Goal: Task Accomplishment & Management: Use online tool/utility

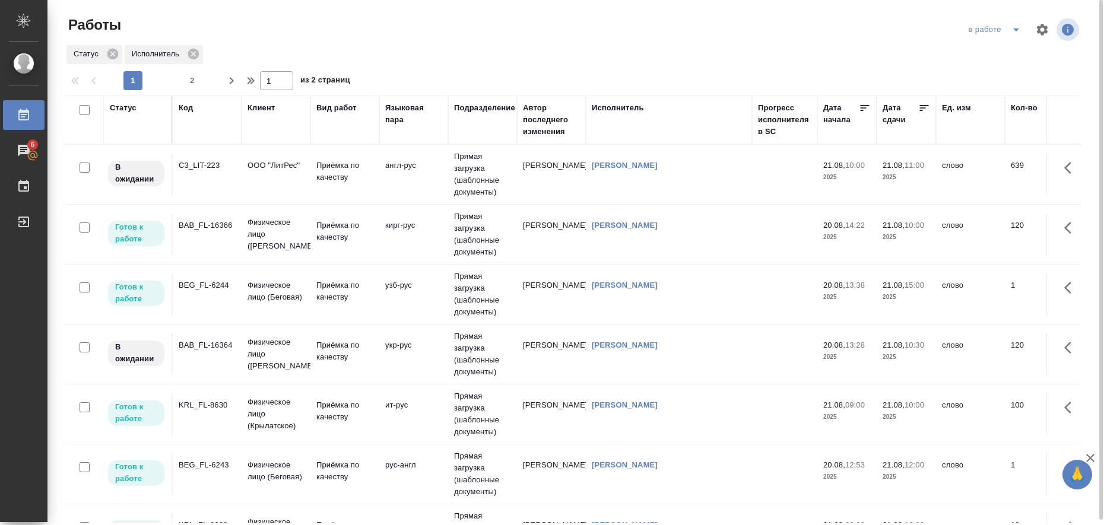
click at [1019, 33] on icon "split button" at bounding box center [1016, 30] width 14 height 14
click at [1003, 52] on li "Стандартные настройки" at bounding box center [997, 53] width 114 height 19
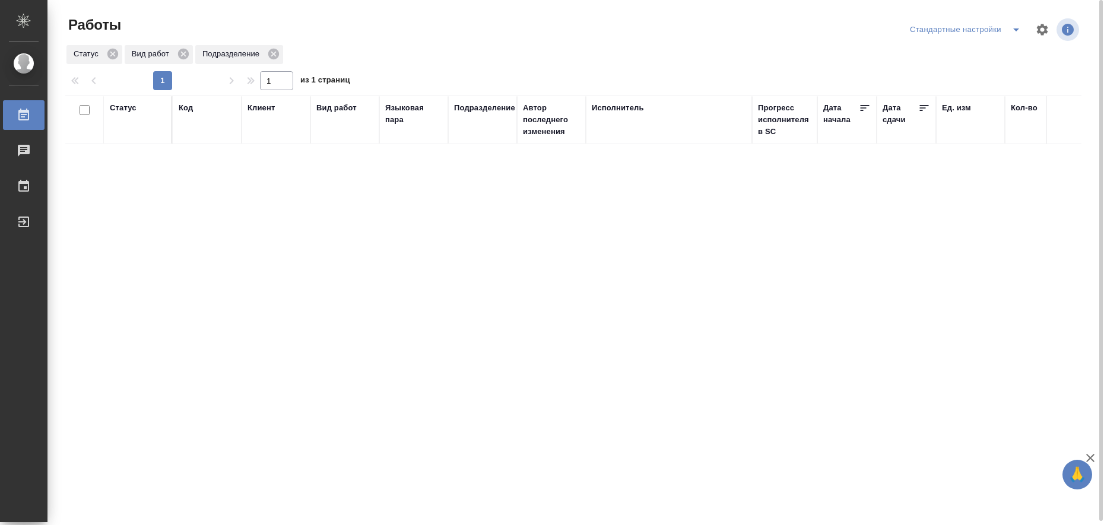
click at [1015, 28] on icon "split button" at bounding box center [1016, 30] width 14 height 14
click at [997, 49] on li "в работе" at bounding box center [967, 53] width 121 height 19
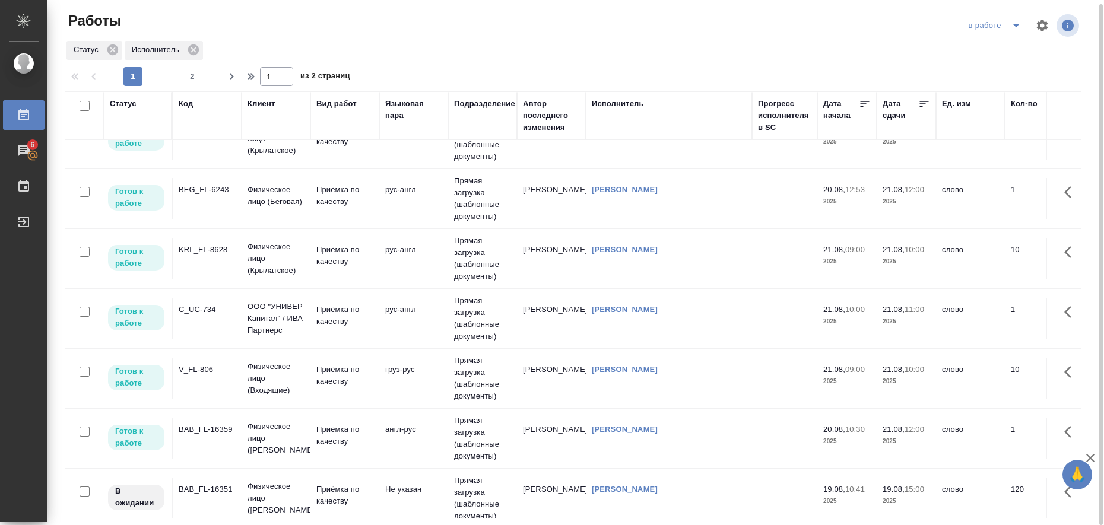
scroll to position [297, 0]
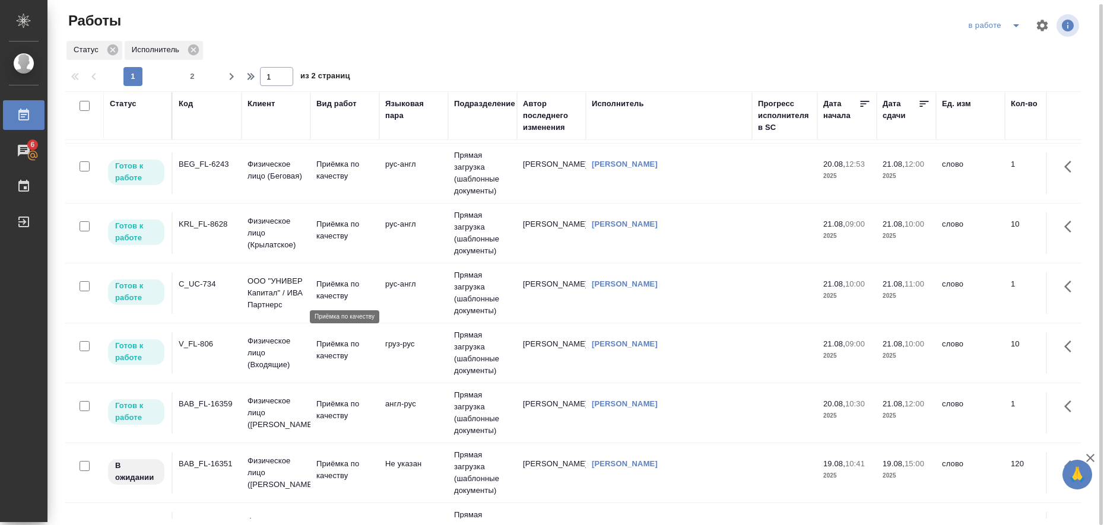
click at [334, 295] on p "Приёмка по качеству" at bounding box center [344, 290] width 57 height 24
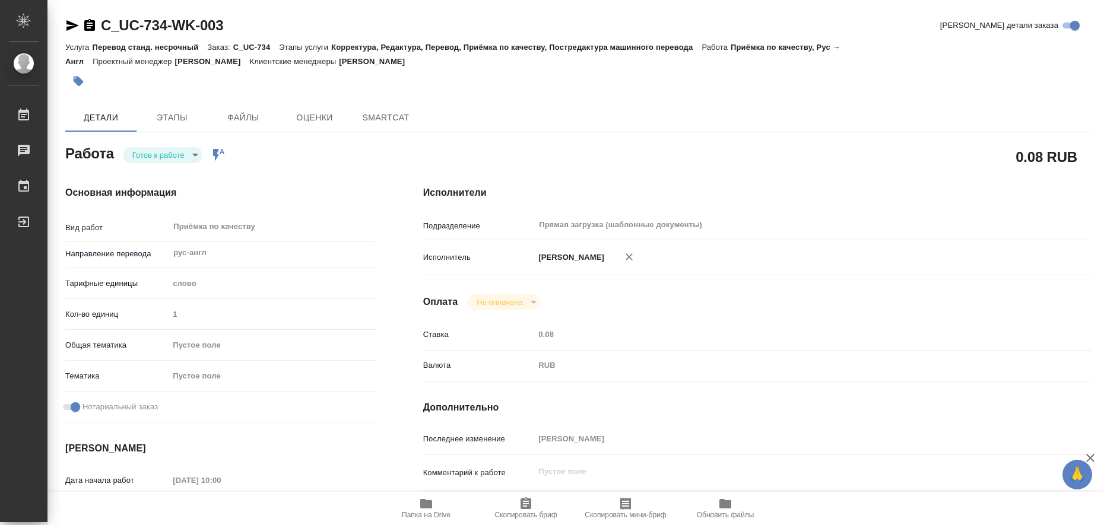
type textarea "x"
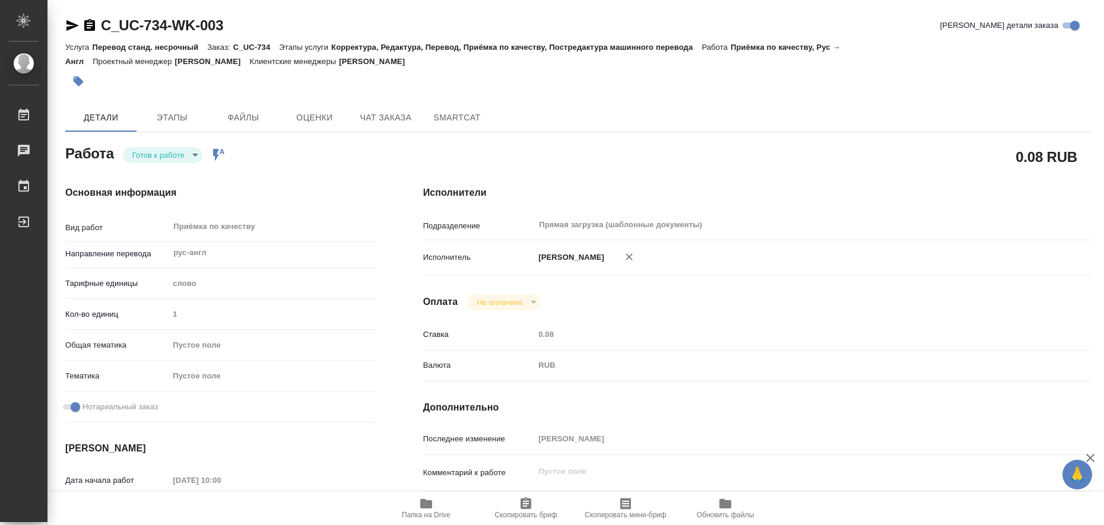
type textarea "x"
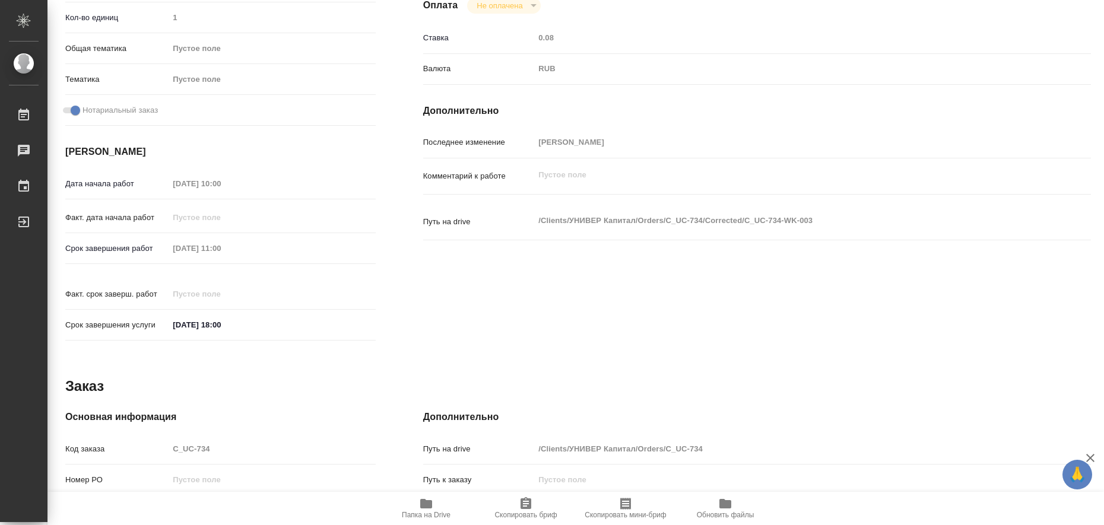
type textarea "x"
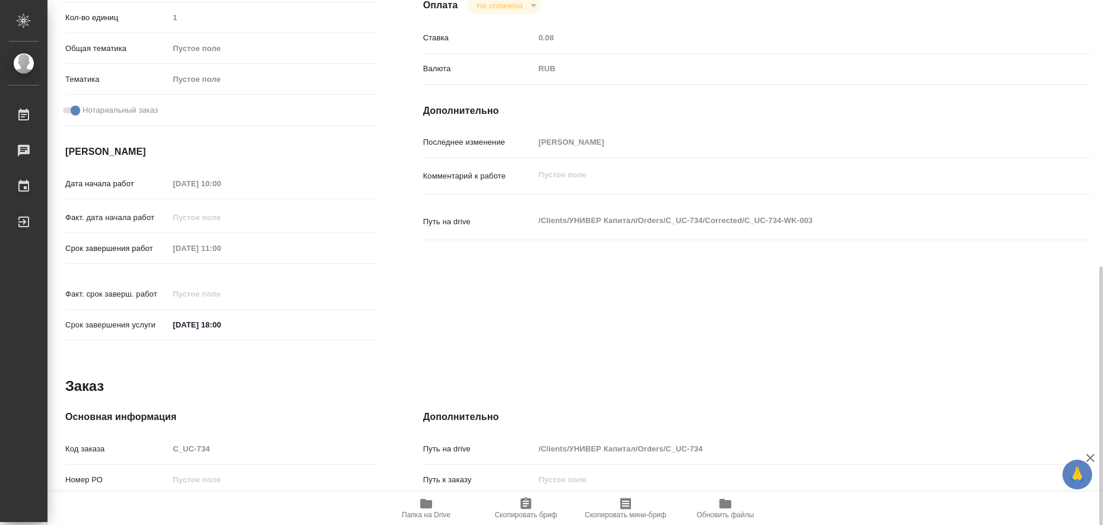
scroll to position [371, 0]
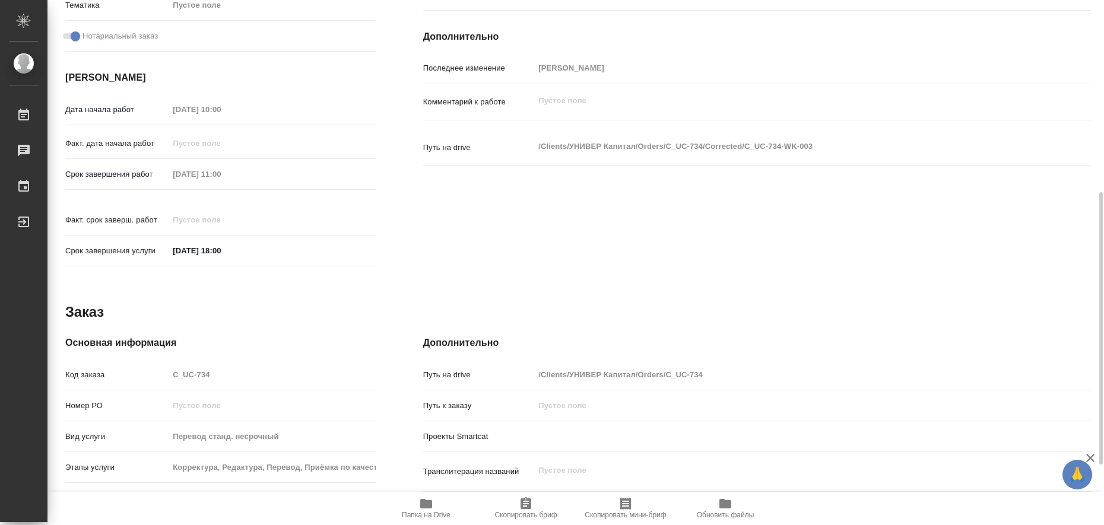
type textarea "x"
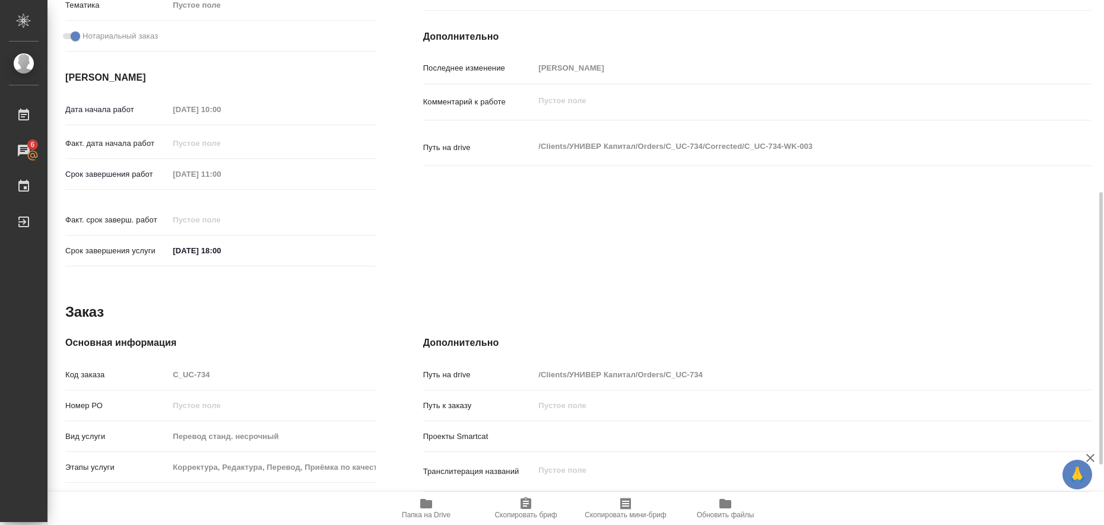
scroll to position [487, 0]
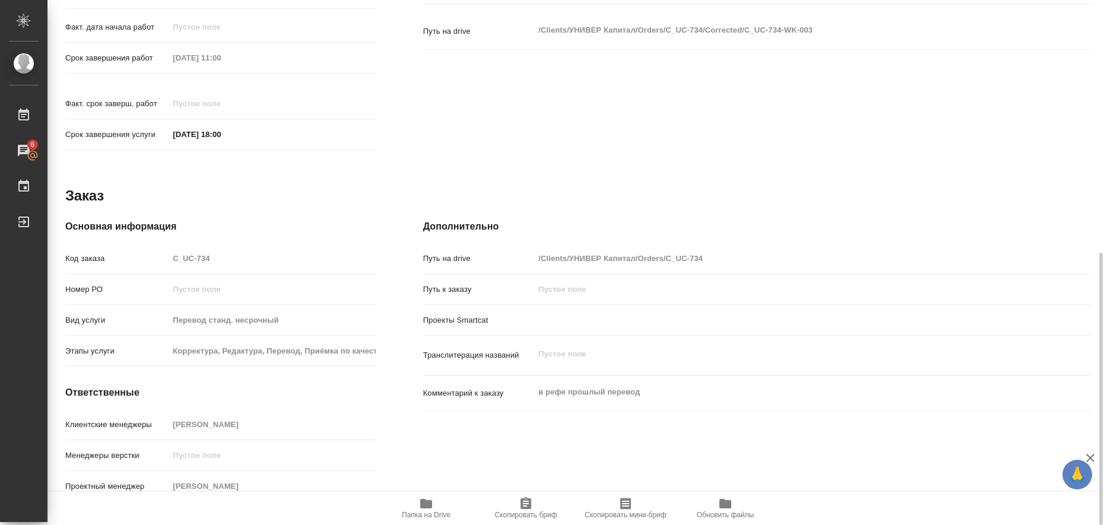
click at [426, 505] on icon "button" at bounding box center [426, 503] width 12 height 9
